Goal: Information Seeking & Learning: Learn about a topic

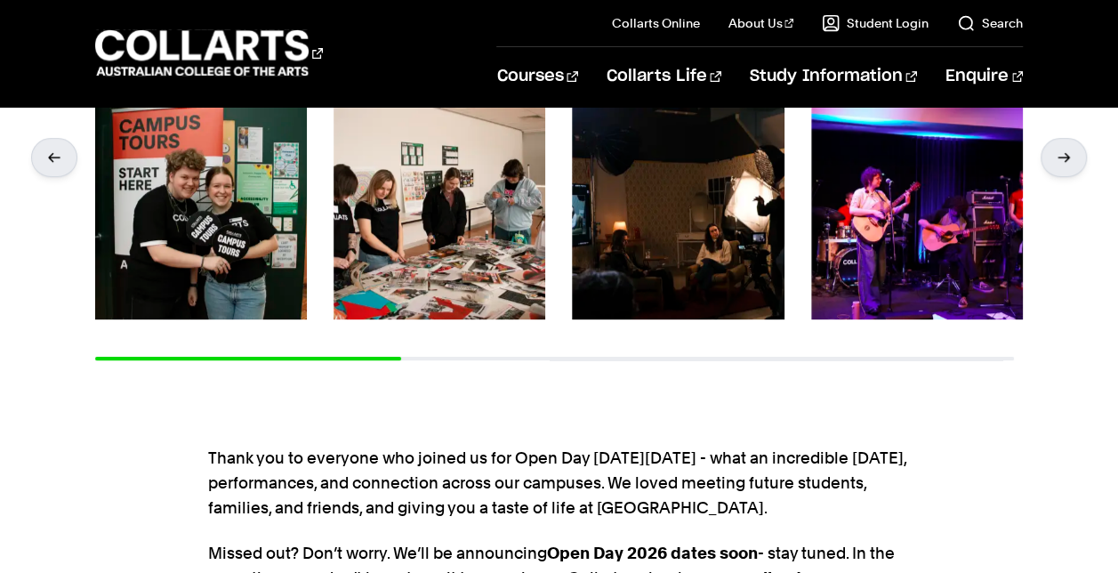
scroll to position [345, 0]
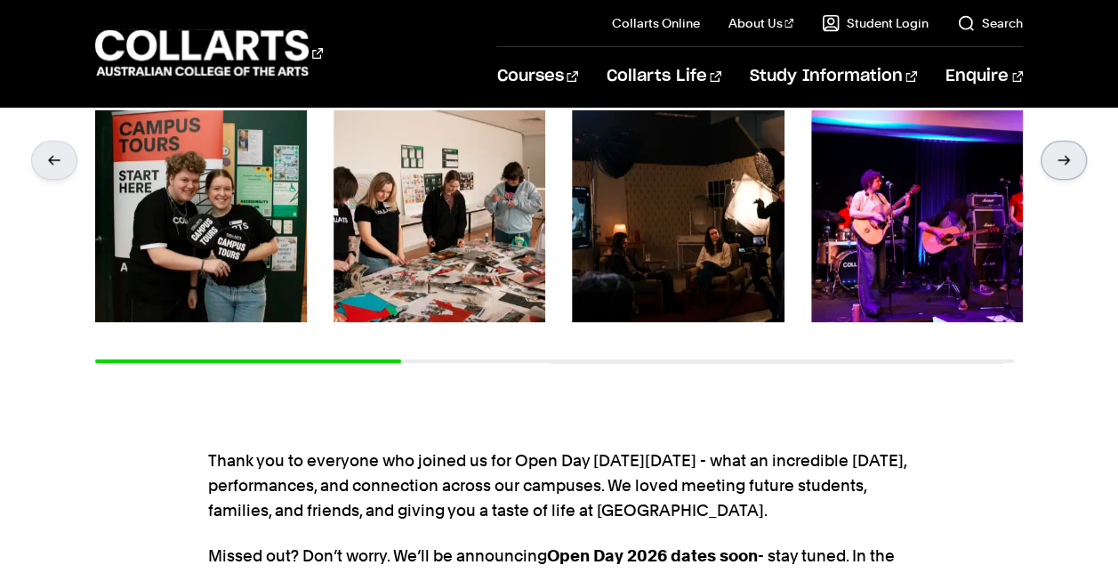
click at [1067, 167] on div at bounding box center [1063, 159] width 46 height 39
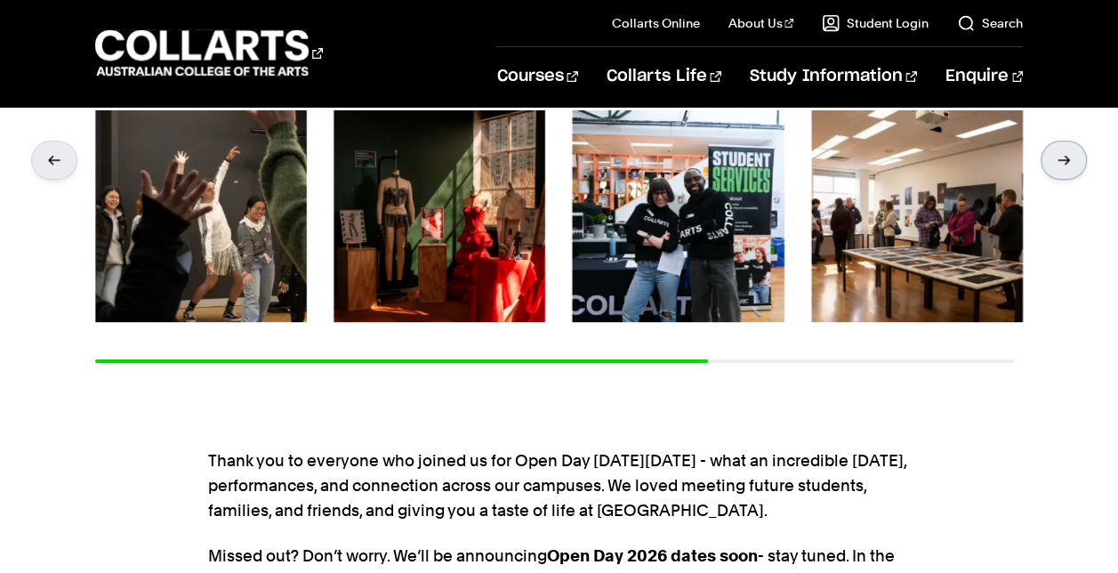
click at [1067, 167] on div at bounding box center [1063, 159] width 46 height 39
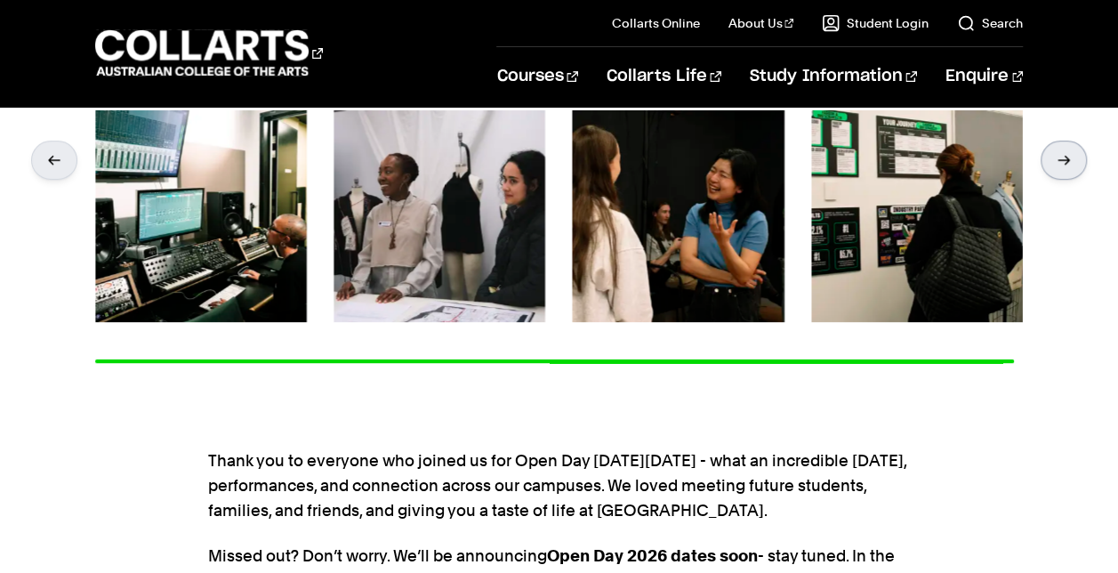
click at [1067, 167] on div at bounding box center [1063, 159] width 46 height 39
click at [62, 160] on div at bounding box center [54, 159] width 46 height 39
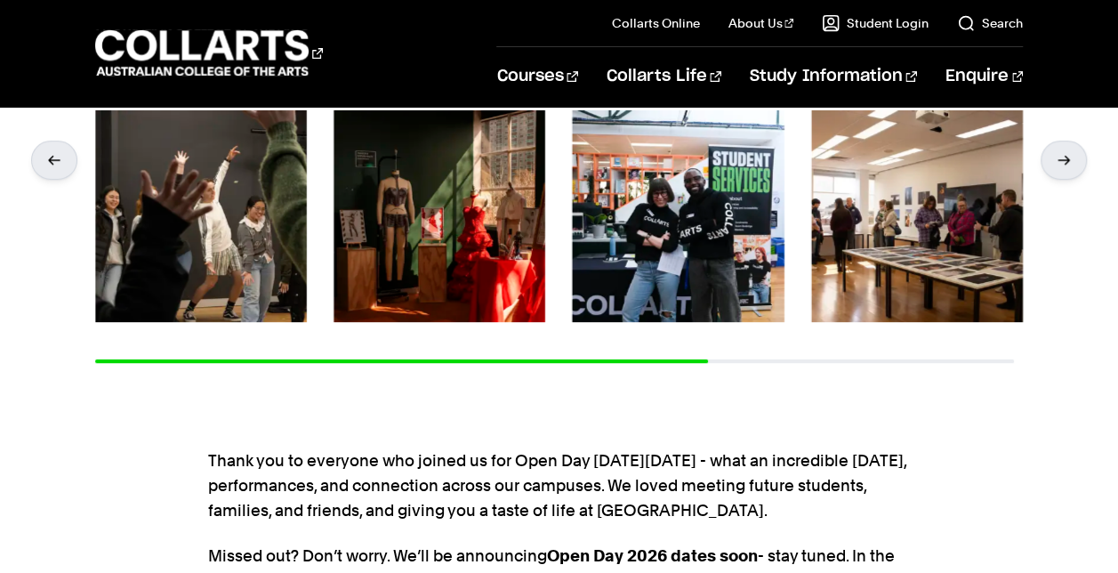
click at [893, 228] on img at bounding box center [917, 216] width 212 height 212
click at [869, 195] on img at bounding box center [917, 216] width 212 height 212
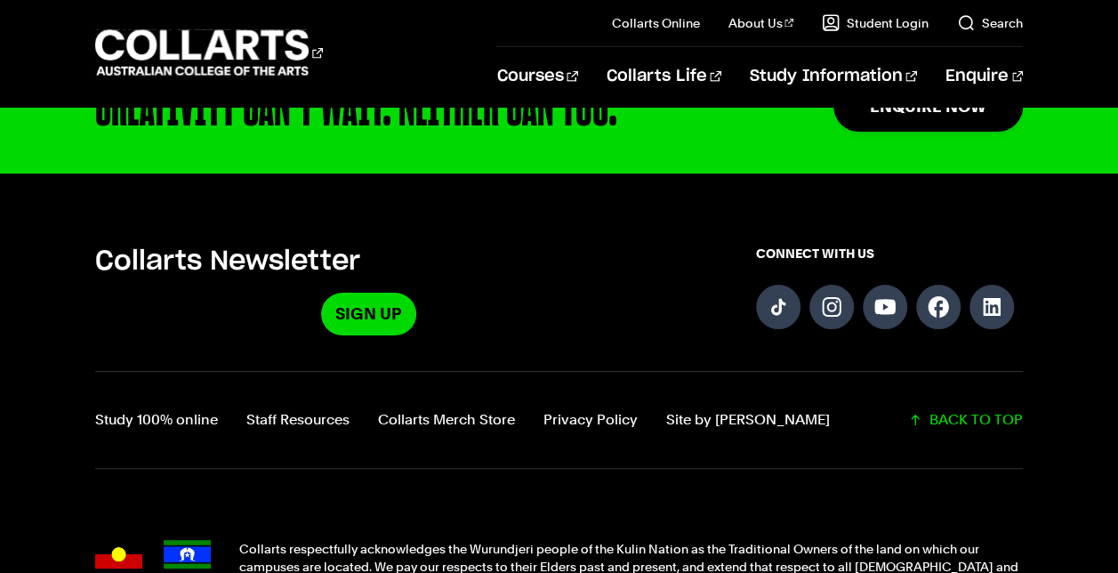
scroll to position [2065, 0]
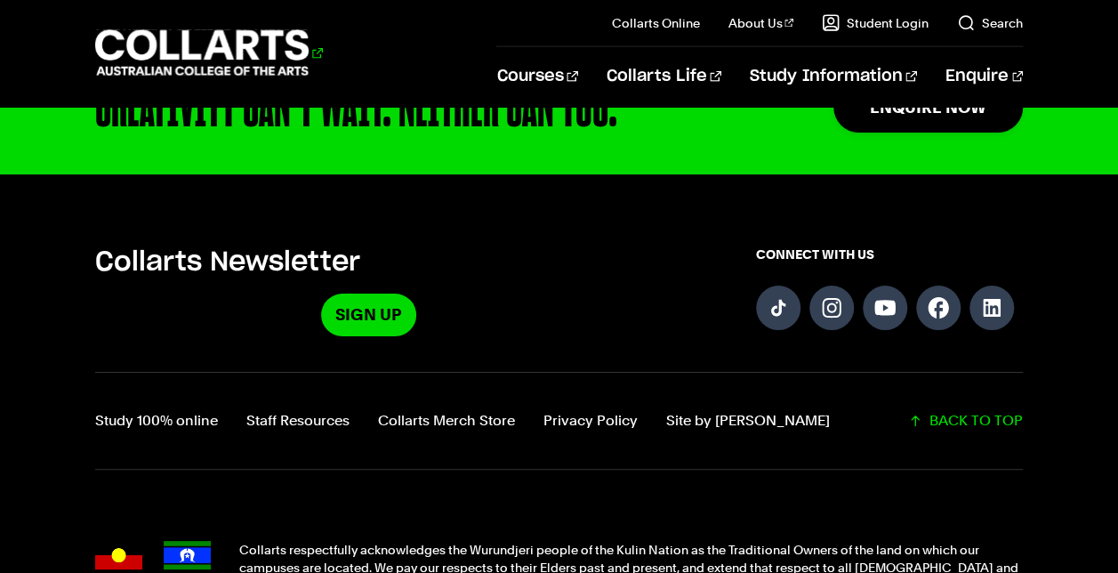
click at [251, 46] on 1 "Go to homepage" at bounding box center [202, 53] width 214 height 46
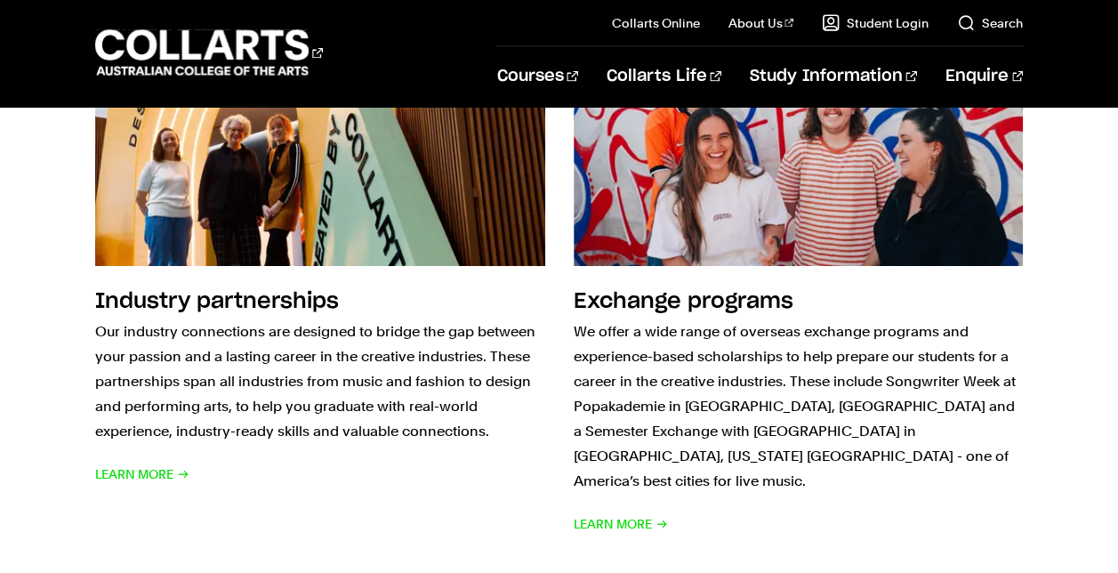
scroll to position [1856, 0]
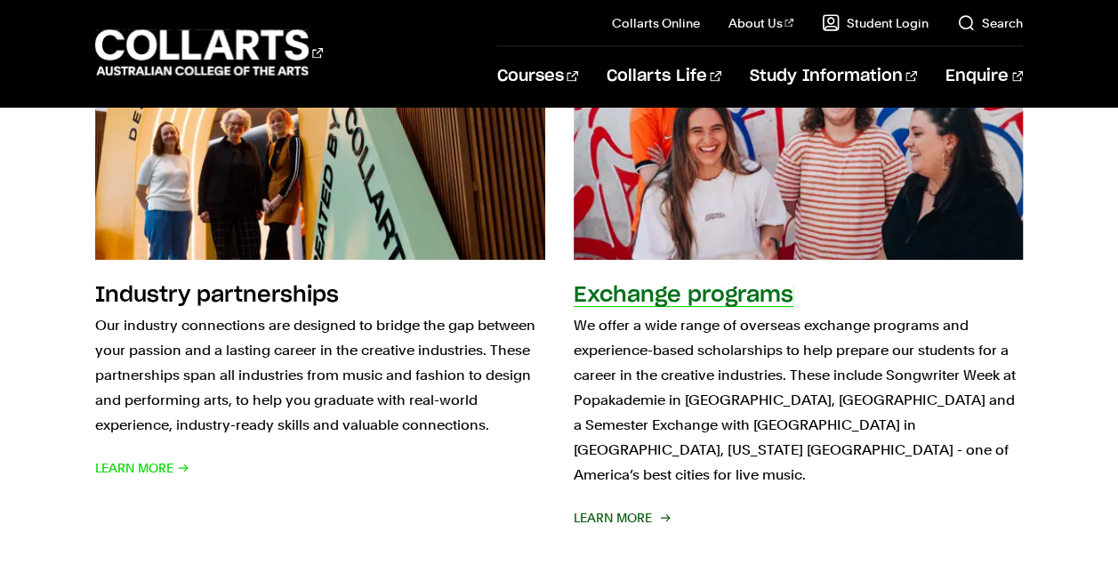
click at [627, 505] on span "Learn More" at bounding box center [620, 517] width 94 height 25
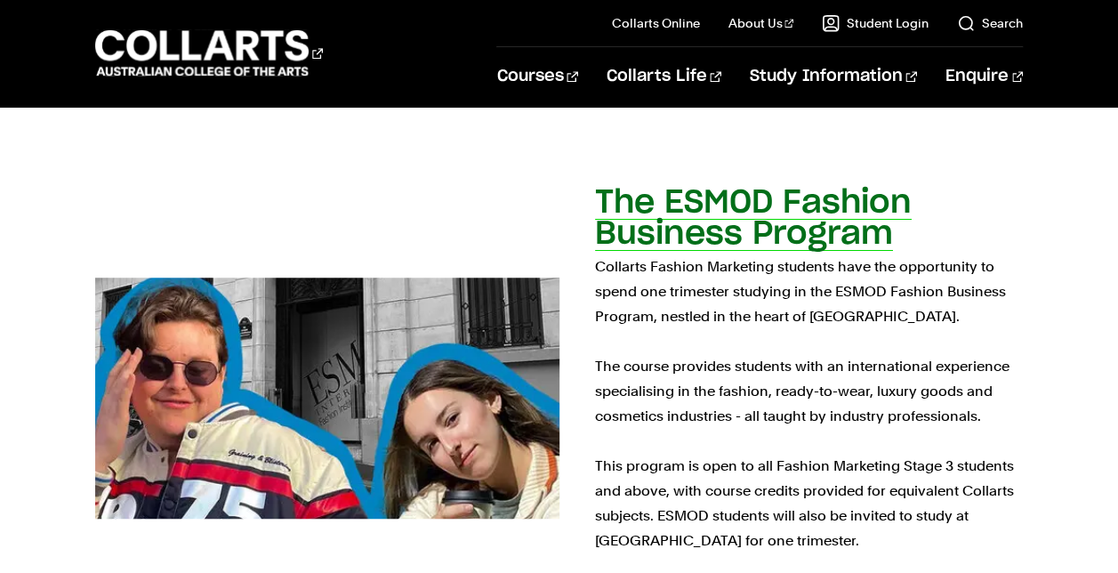
scroll to position [4078, 0]
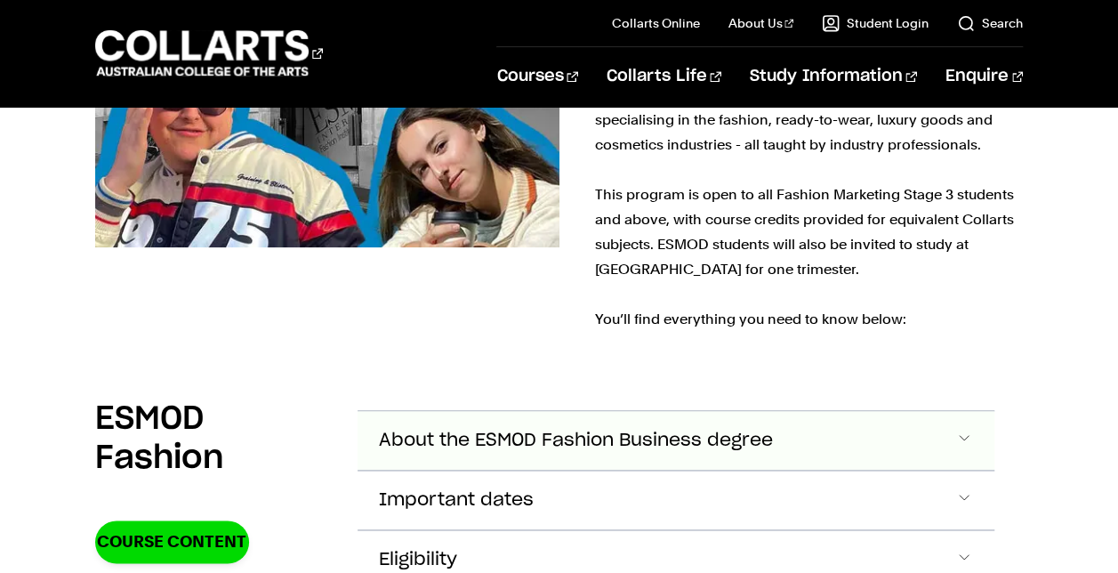
click at [965, 429] on span "Accordion Section" at bounding box center [964, 440] width 18 height 23
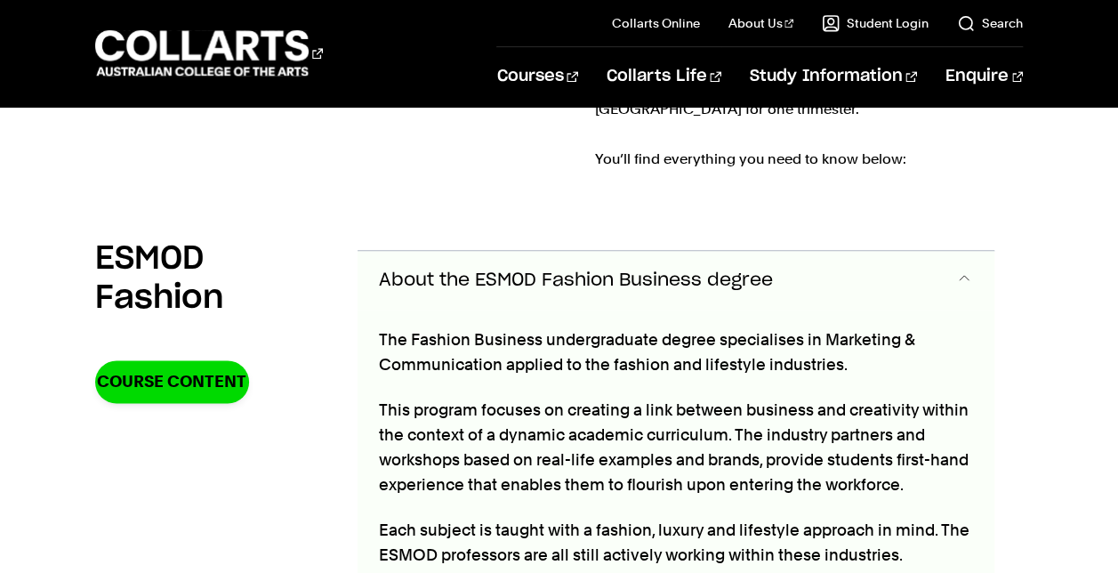
scroll to position [4504, 0]
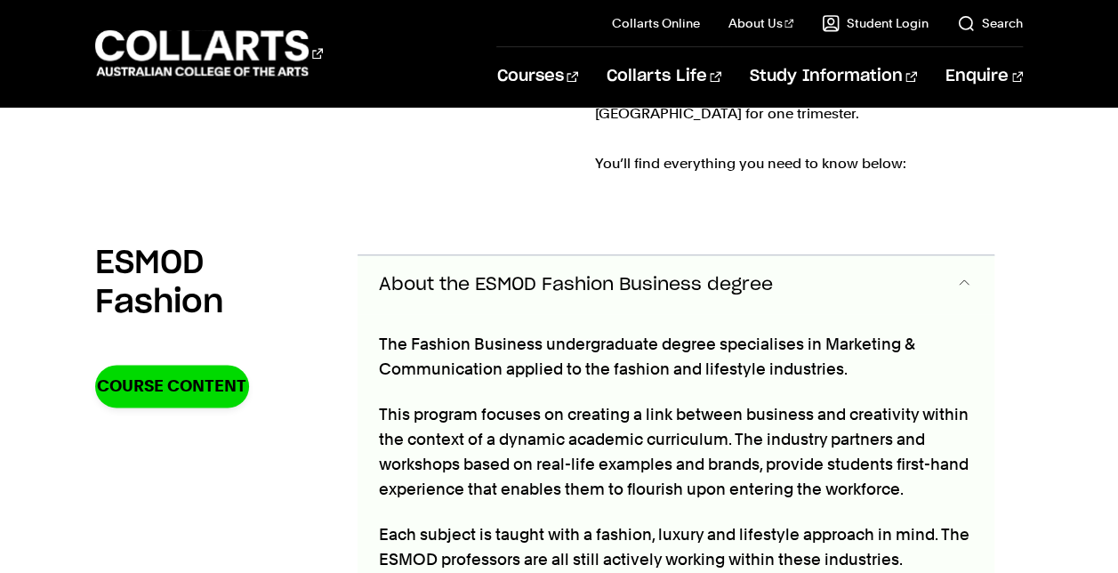
click at [965, 273] on span "Accordion Section" at bounding box center [964, 284] width 18 height 23
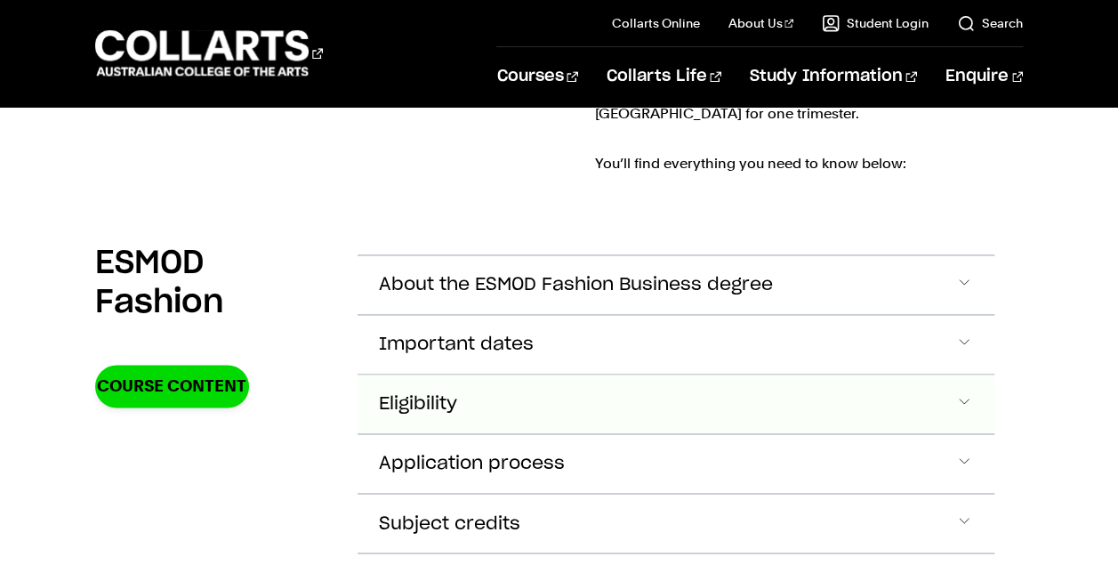
click at [941, 374] on button "Eligibility" at bounding box center [675, 403] width 637 height 59
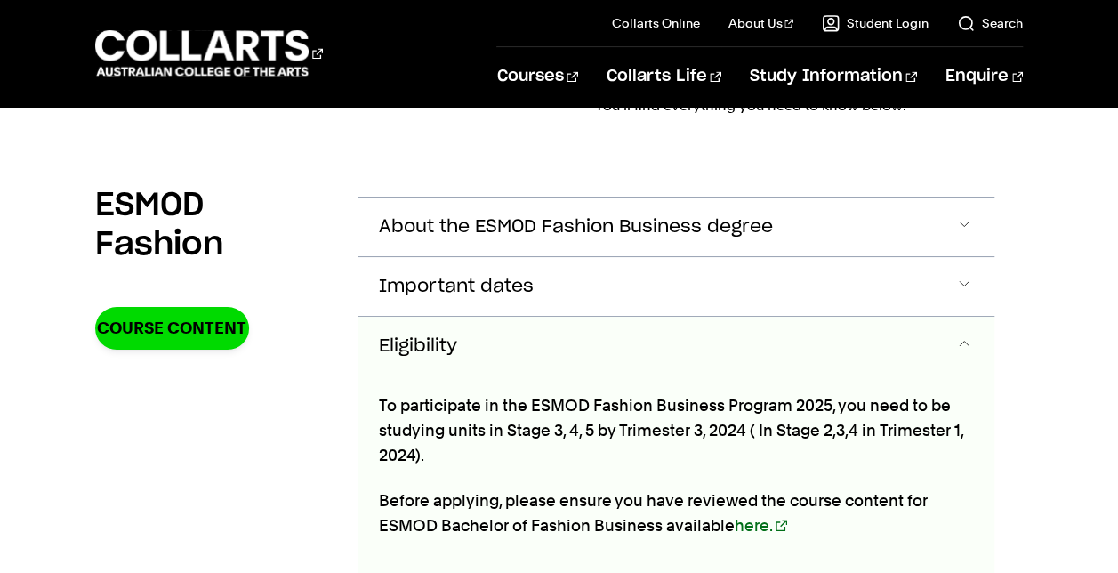
scroll to position [4616, 0]
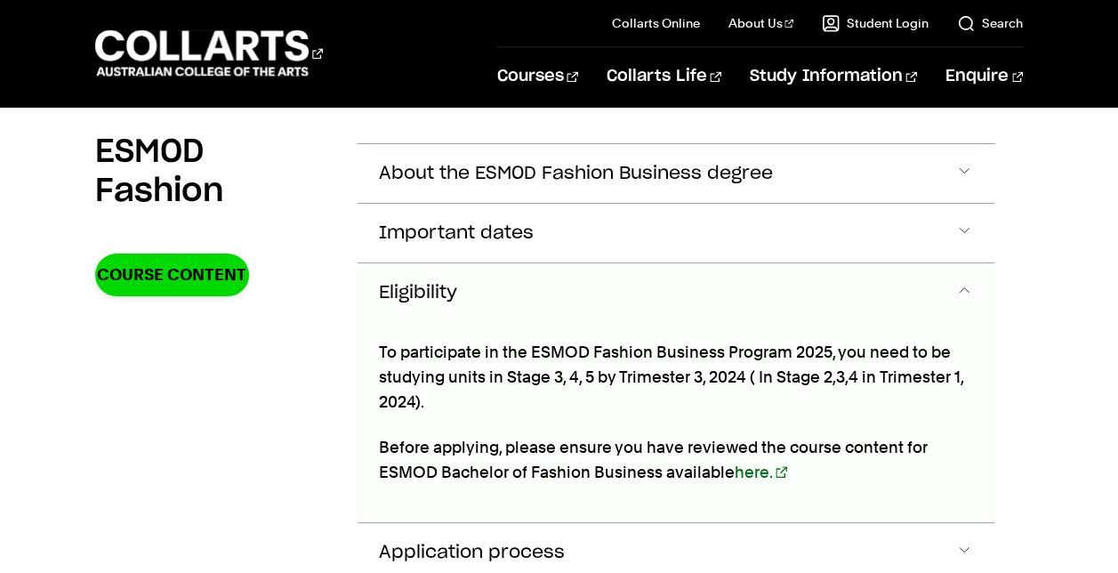
click at [895, 263] on button "Eligibility" at bounding box center [675, 292] width 637 height 59
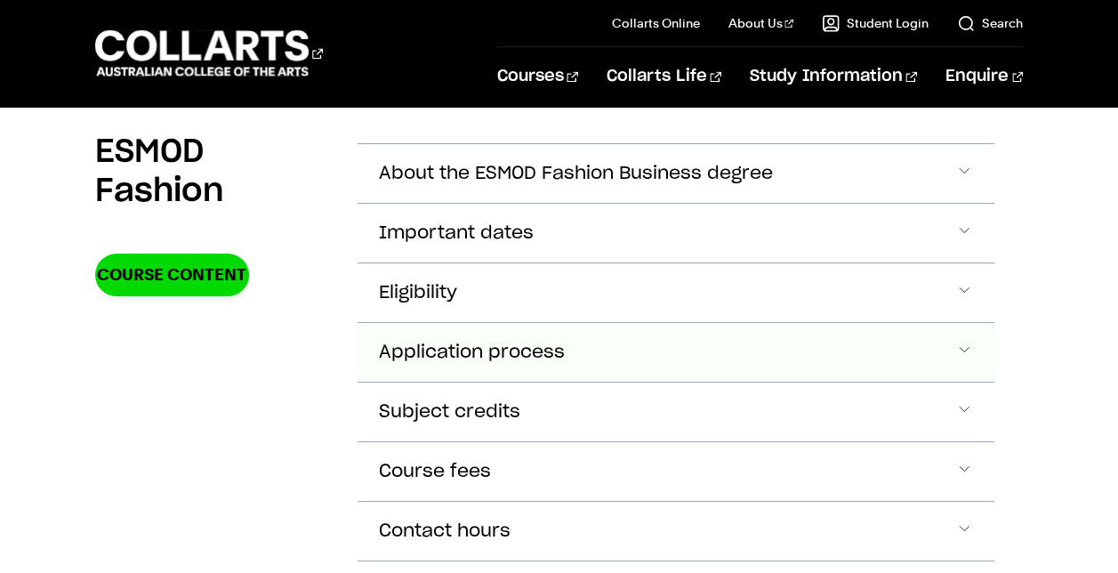
click at [814, 323] on button "Application process" at bounding box center [675, 352] width 637 height 59
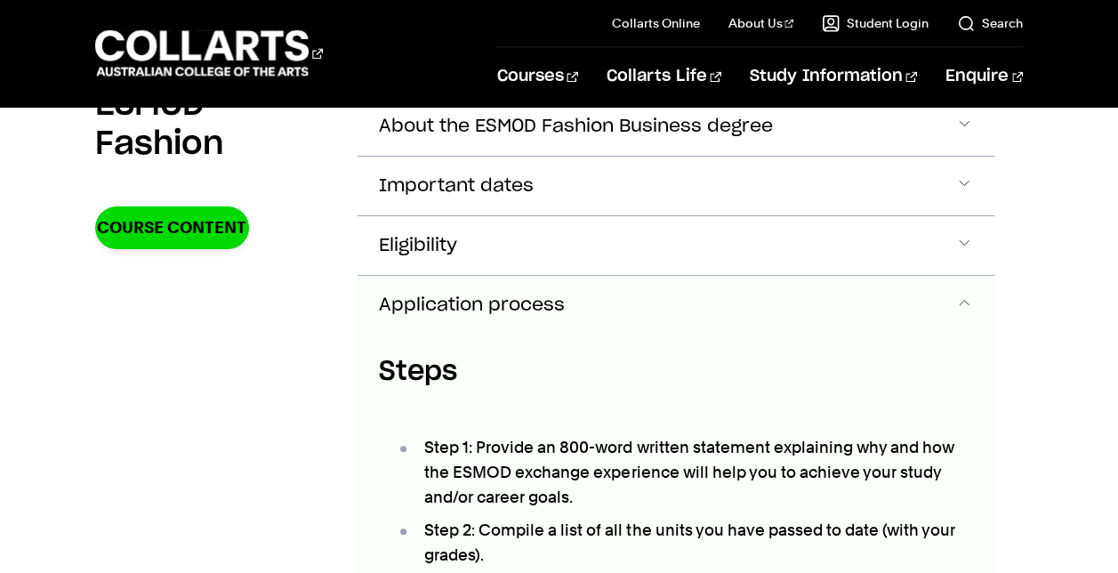
scroll to position [4673, 0]
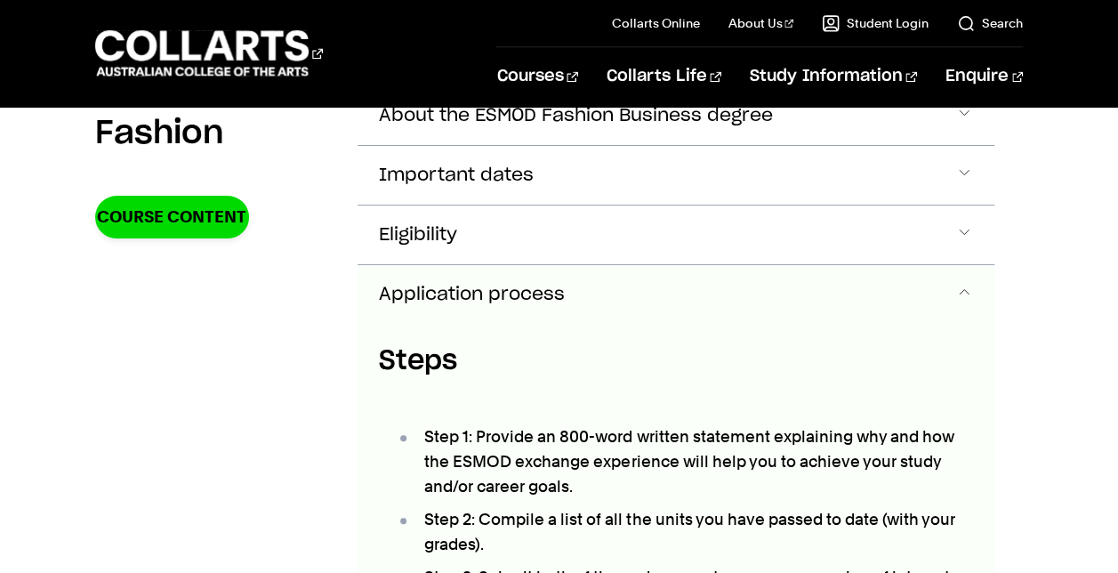
click at [803, 265] on button "Application process" at bounding box center [675, 294] width 637 height 59
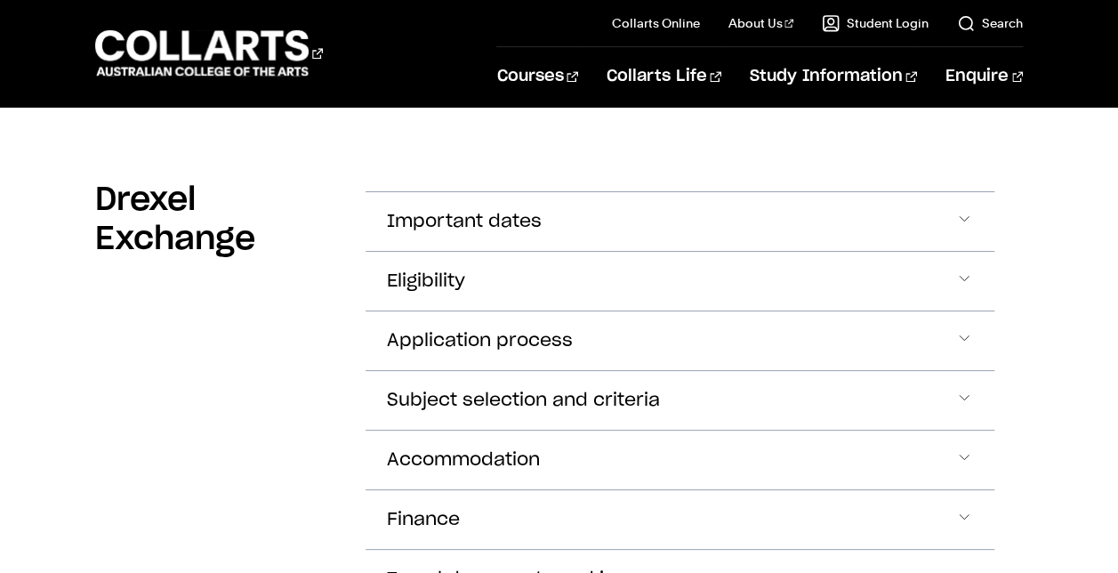
scroll to position [0, 0]
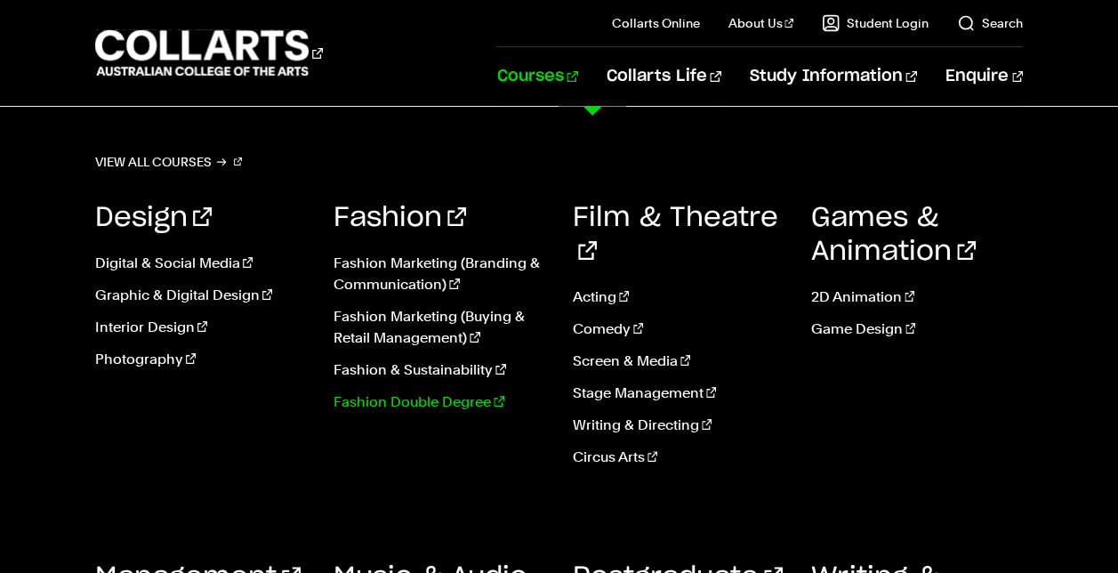
click at [422, 408] on link "Fashion Double Degree" at bounding box center [439, 401] width 212 height 21
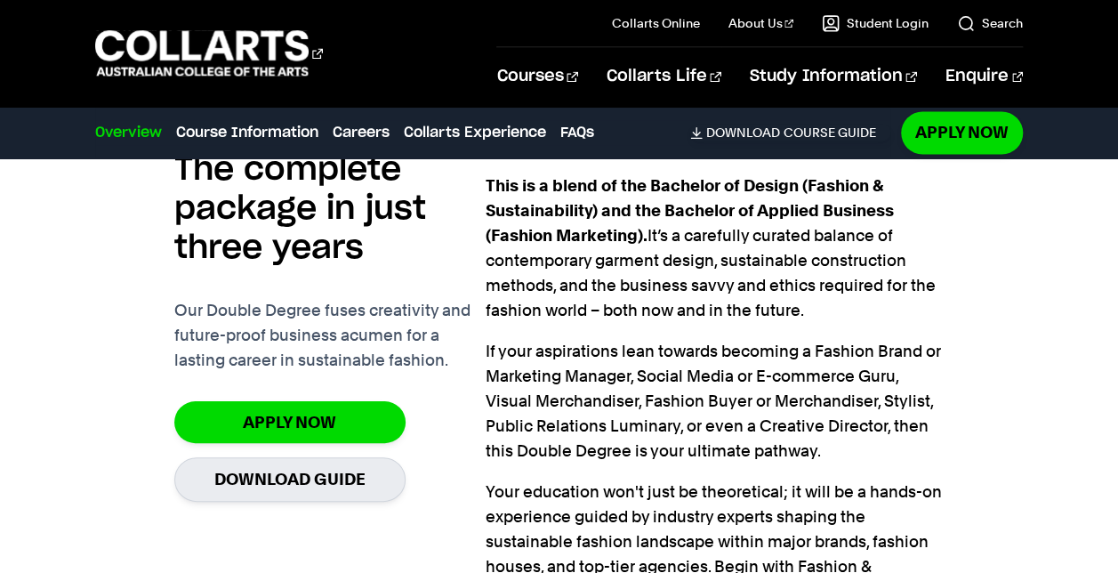
scroll to position [1408, 0]
